Goal: Task Accomplishment & Management: Manage account settings

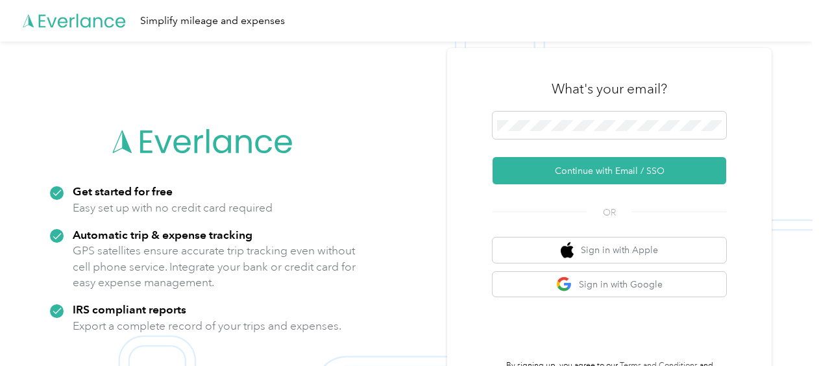
click at [654, 154] on form "Continue with Email / SSO" at bounding box center [609, 148] width 234 height 73
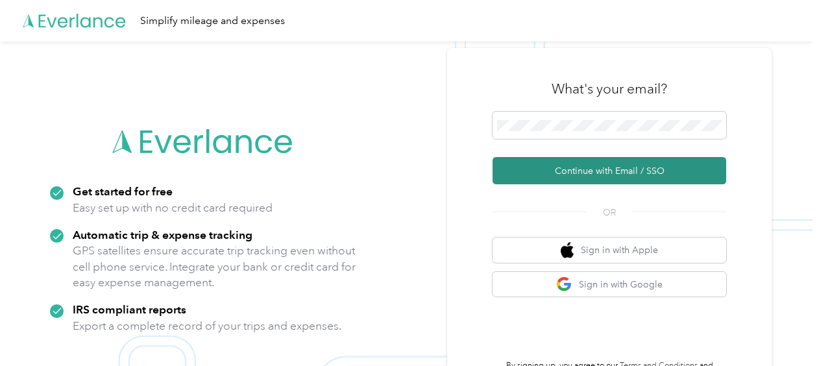
click at [653, 163] on button "Continue with Email / SSO" at bounding box center [609, 170] width 234 height 27
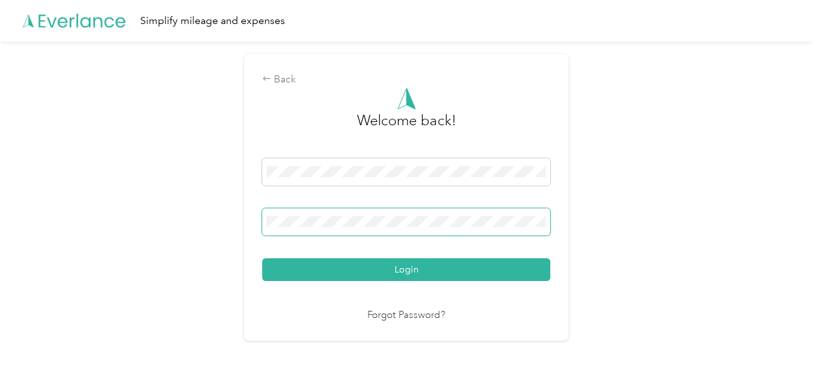
click at [479, 231] on span at bounding box center [406, 221] width 288 height 27
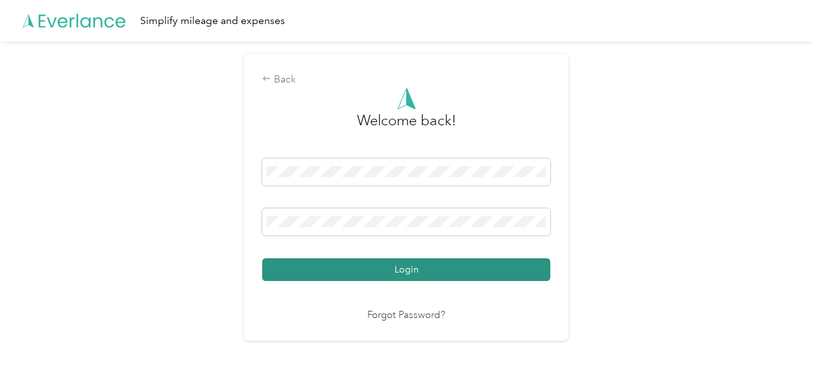
click at [455, 269] on button "Login" at bounding box center [406, 269] width 288 height 23
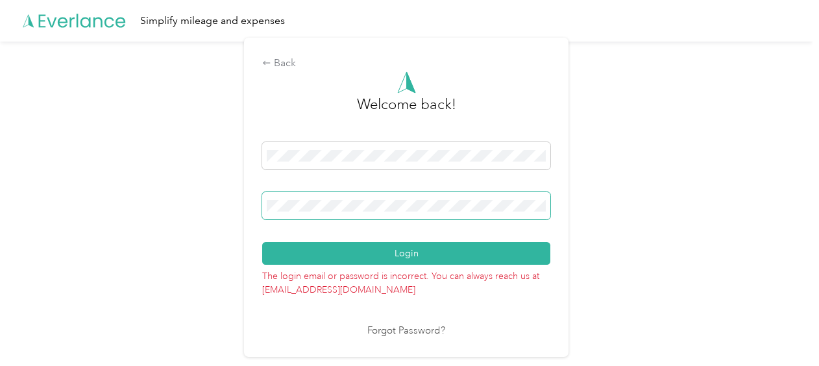
click at [394, 196] on span at bounding box center [406, 205] width 288 height 27
drag, startPoint x: 350, startPoint y: 197, endPoint x: 238, endPoint y: 215, distance: 113.6
click at [238, 215] on div "Back Welcome back! Login The login email or password is incorrect. You can alwa…" at bounding box center [406, 203] width 812 height 322
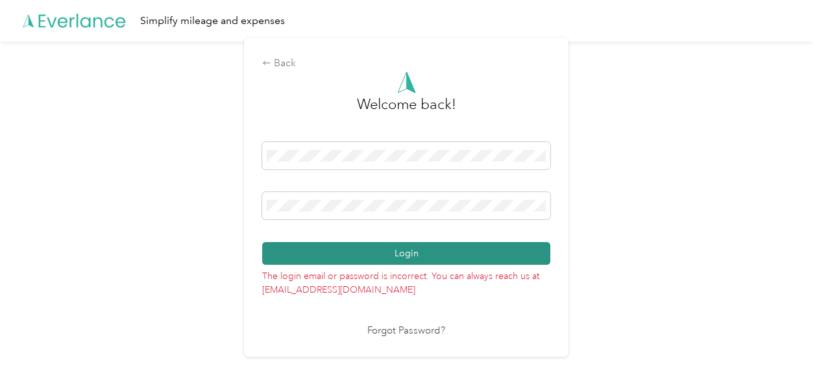
click at [448, 256] on button "Login" at bounding box center [406, 253] width 288 height 23
